Goal: Navigation & Orientation: Find specific page/section

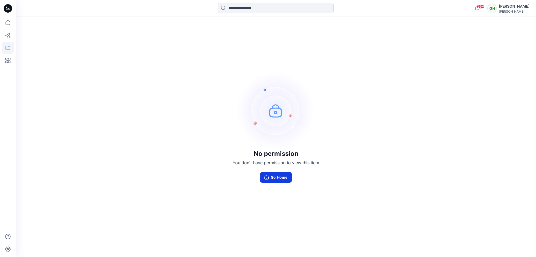
click at [280, 178] on button "Go Home" at bounding box center [276, 177] width 32 height 11
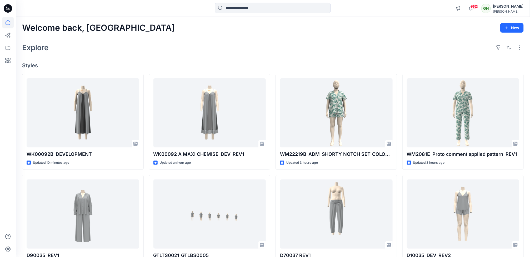
click at [8, 28] on div at bounding box center [8, 137] width 12 height 240
click at [8, 28] on icon at bounding box center [8, 23] width 12 height 12
click at [11, 48] on icon at bounding box center [8, 48] width 12 height 12
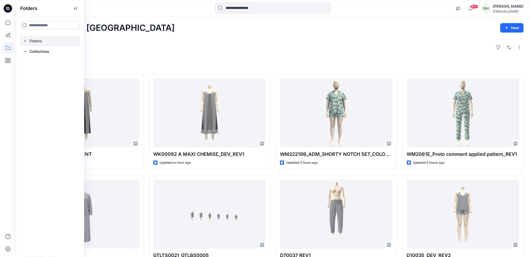
click at [43, 41] on div at bounding box center [50, 41] width 60 height 11
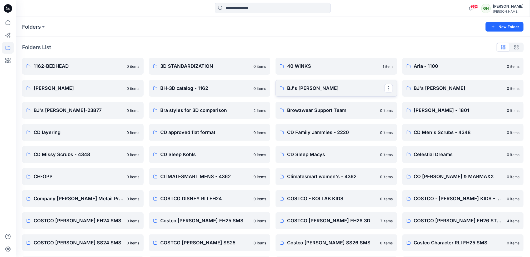
click at [322, 94] on link "BJ's [PERSON_NAME]" at bounding box center [335, 88] width 121 height 17
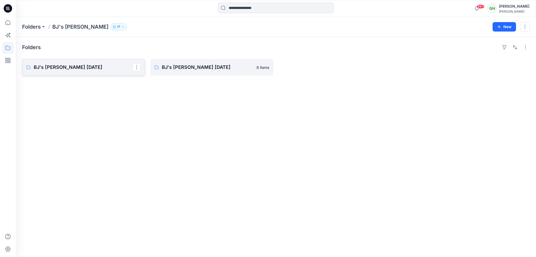
click at [84, 69] on p "BJ's [PERSON_NAME] [DATE]" at bounding box center [83, 67] width 99 height 7
click at [200, 72] on link "BJ's [PERSON_NAME] [DATE]" at bounding box center [211, 67] width 123 height 17
